Goal: Find specific page/section: Find specific page/section

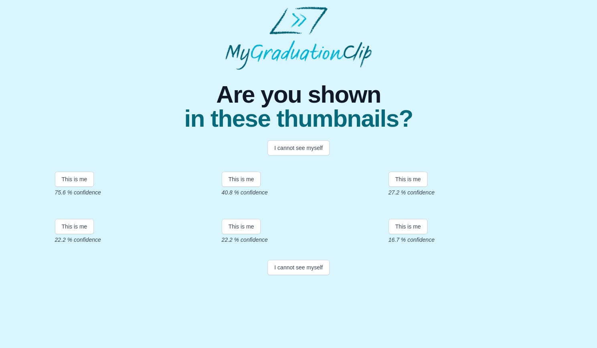
scroll to position [109, 0]
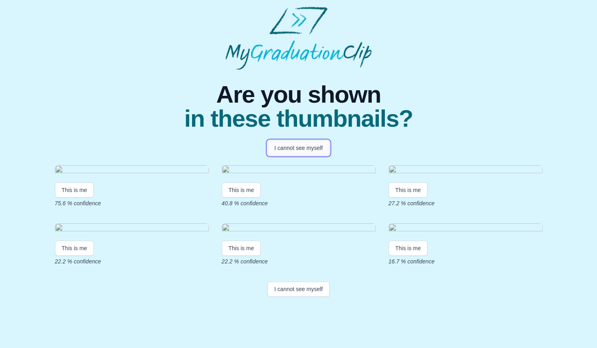
click at [312, 140] on button "I cannot see myself" at bounding box center [298, 147] width 62 height 15
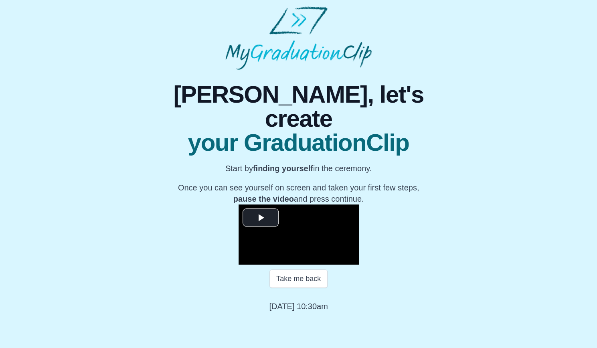
scroll to position [54, 0]
click at [261, 218] on span "Video Player" at bounding box center [261, 218] width 0 height 0
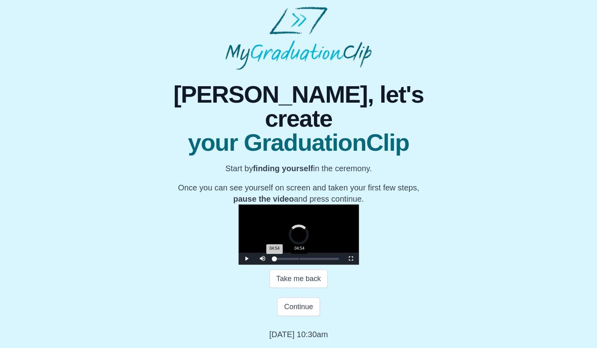
click at [299, 260] on div "04:54" at bounding box center [299, 259] width 0 height 2
click at [275, 260] on div "Loaded : 0% 09:34 09:39 Progress : 0%" at bounding box center [307, 259] width 64 height 2
click at [272, 265] on div "Loaded : 0% 17:27 17:23 Progress : 0%" at bounding box center [307, 259] width 72 height 12
click at [293, 260] on div "Loaded : 0% 21:29 17:26 Progress : 0%" at bounding box center [307, 259] width 64 height 2
click at [316, 265] on div "Loaded : 0% 26:19 26:14 Progress : 0%" at bounding box center [307, 259] width 72 height 12
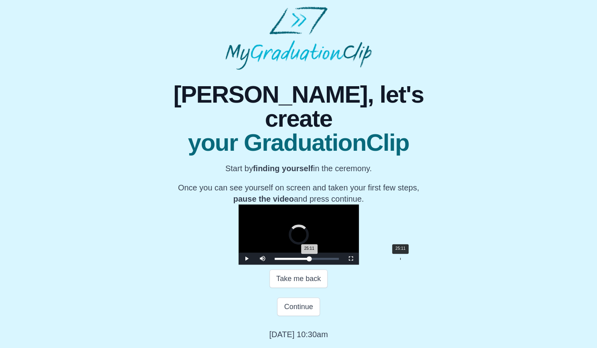
click at [400, 260] on div "25:11" at bounding box center [400, 259] width 0 height 2
click at [339, 260] on div "Loaded : 0% 35:29 35:24 Progress : 0%" at bounding box center [307, 259] width 64 height 2
click at [470, 260] on div "39:11" at bounding box center [470, 259] width 0 height 2
click at [343, 265] on div "Loaded : 0% 42:58 39:13 Progress : 0%" at bounding box center [307, 259] width 72 height 12
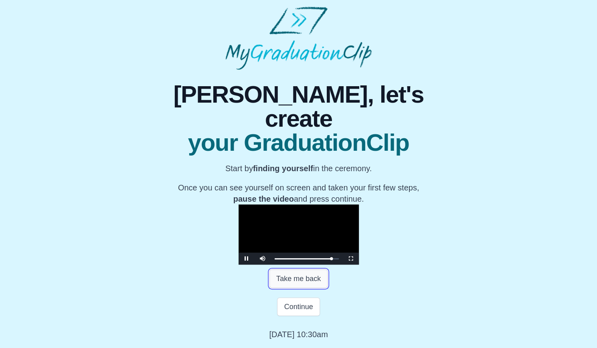
click at [316, 278] on button "Take me back" at bounding box center [298, 278] width 58 height 18
click at [295, 311] on button "Continue" at bounding box center [298, 307] width 43 height 18
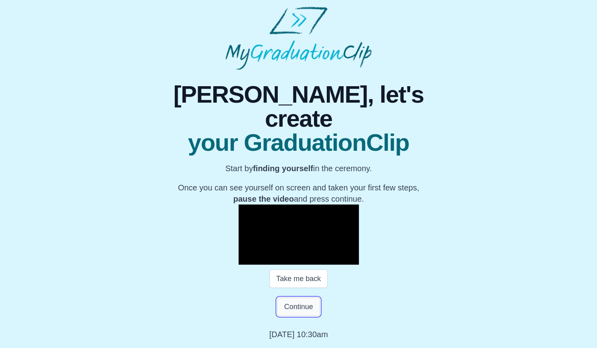
click at [295, 311] on button "Continue" at bounding box center [298, 307] width 43 height 18
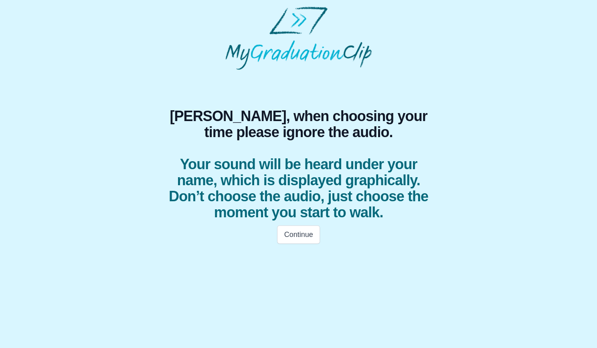
scroll to position [0, 0]
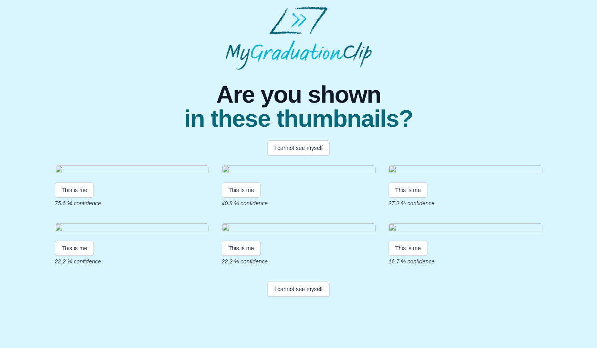
scroll to position [109, 0]
click at [304, 297] on button "I cannot see myself" at bounding box center [298, 288] width 62 height 15
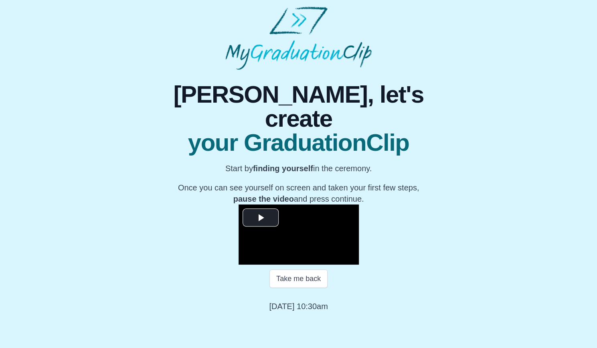
scroll to position [54, 0]
click at [261, 218] on span "Video Player" at bounding box center [261, 218] width 0 height 0
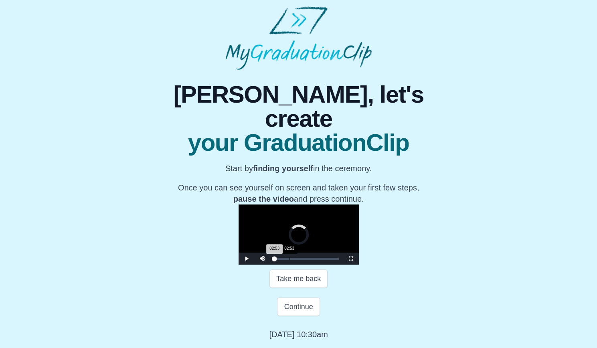
click at [289, 260] on div "02:53" at bounding box center [289, 259] width 0 height 2
click at [279, 260] on div "00:48" at bounding box center [279, 259] width 0 height 2
click at [275, 260] on div "00:33 Progress : 0%" at bounding box center [275, 259] width 1 height 2
click at [275, 260] on div "00:48 Progress : 0%" at bounding box center [275, 259] width 1 height 2
click at [290, 260] on div "03:03" at bounding box center [290, 259] width 0 height 2
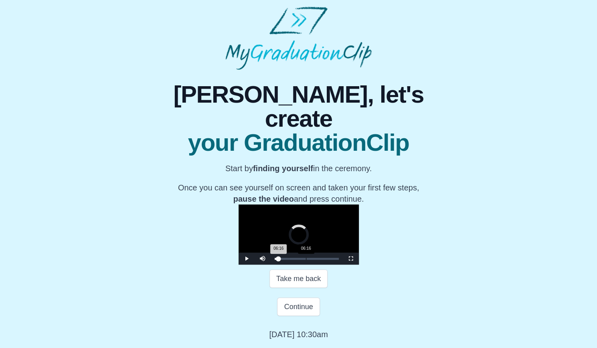
click at [271, 265] on div "Loaded : 0% 06:16 06:16 Progress : 0%" at bounding box center [307, 259] width 72 height 12
click at [316, 260] on div "08:22" at bounding box center [316, 259] width 0 height 2
click at [302, 265] on div "Loaded : 0% 23:30 23:30 Progress : 0%" at bounding box center [307, 259] width 72 height 12
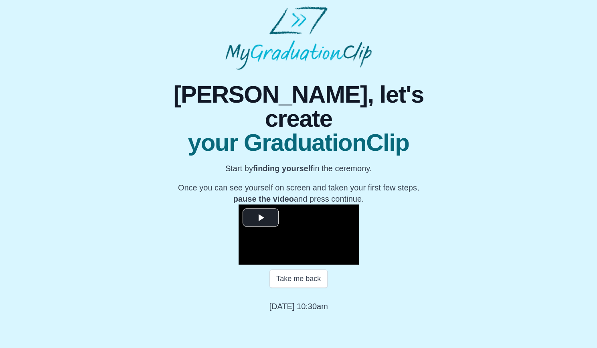
scroll to position [54, 0]
click at [261, 218] on span "Video Player" at bounding box center [261, 218] width 0 height 0
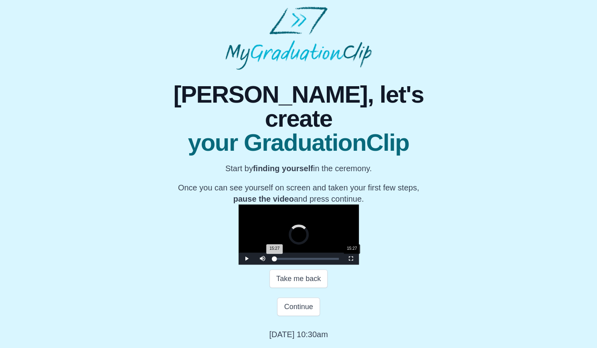
click at [352, 260] on div "15:27" at bounding box center [352, 259] width 0 height 2
click at [417, 260] on div "28:39" at bounding box center [417, 259] width 0 height 2
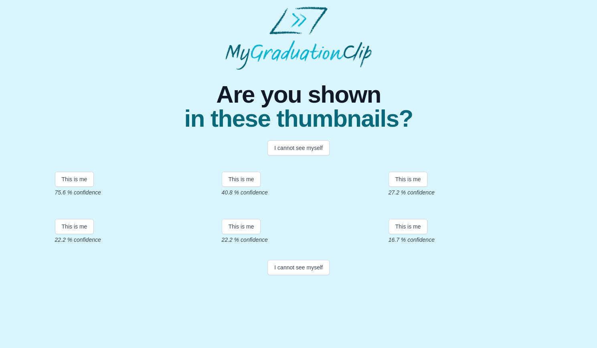
scroll to position [109, 0]
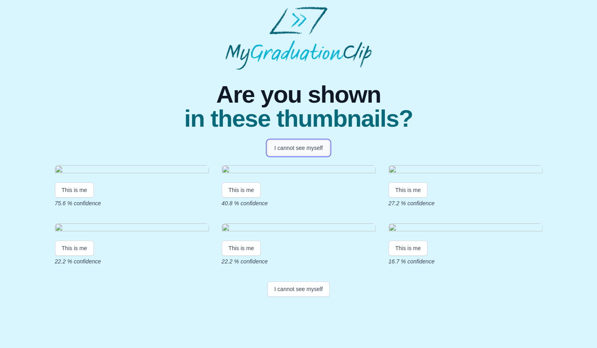
click at [316, 140] on button "I cannot see myself" at bounding box center [298, 147] width 62 height 15
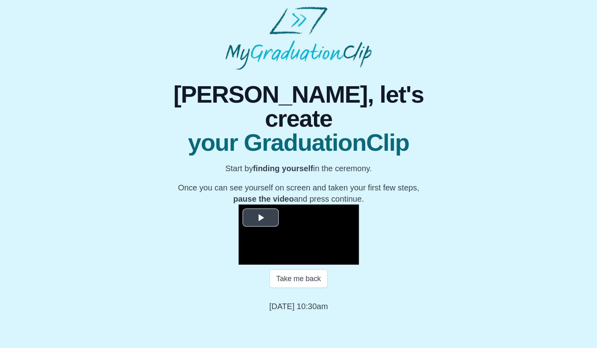
click at [261, 218] on span "Video Player" at bounding box center [261, 218] width 0 height 0
